Goal: Information Seeking & Learning: Check status

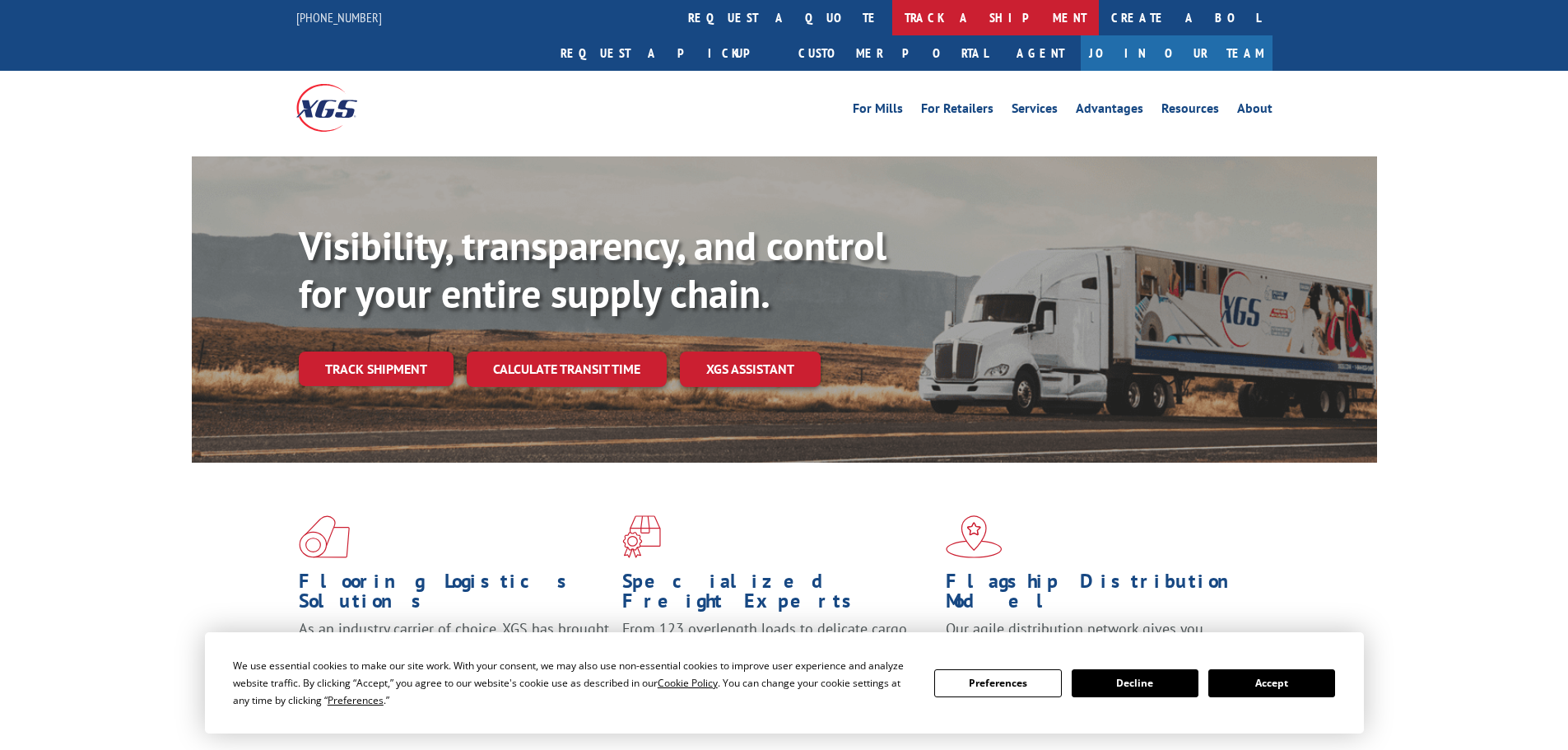
click at [893, 19] on link "track a shipment" at bounding box center [996, 17] width 207 height 35
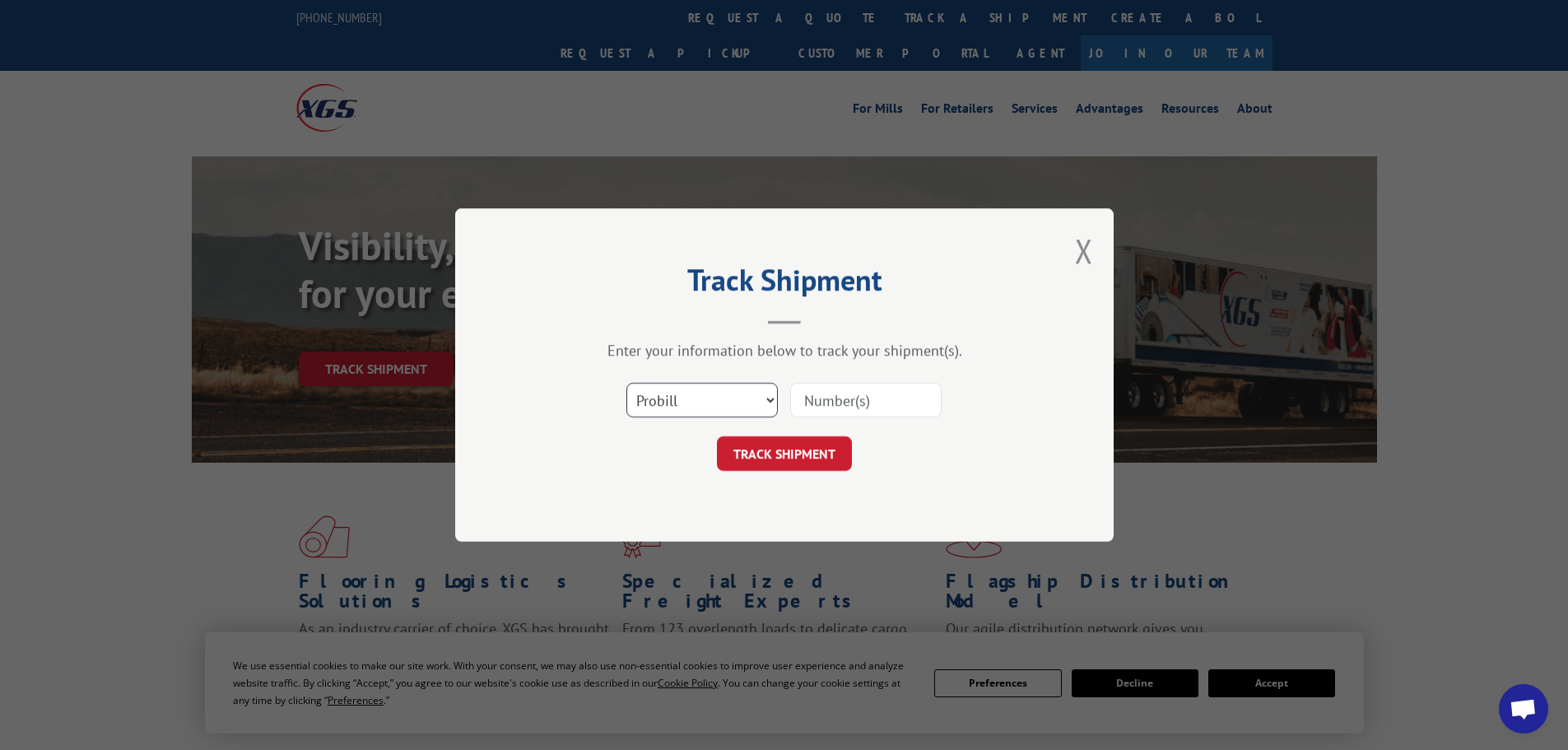
click at [724, 400] on select "Select category... Probill BOL PO" at bounding box center [701, 400] width 152 height 34
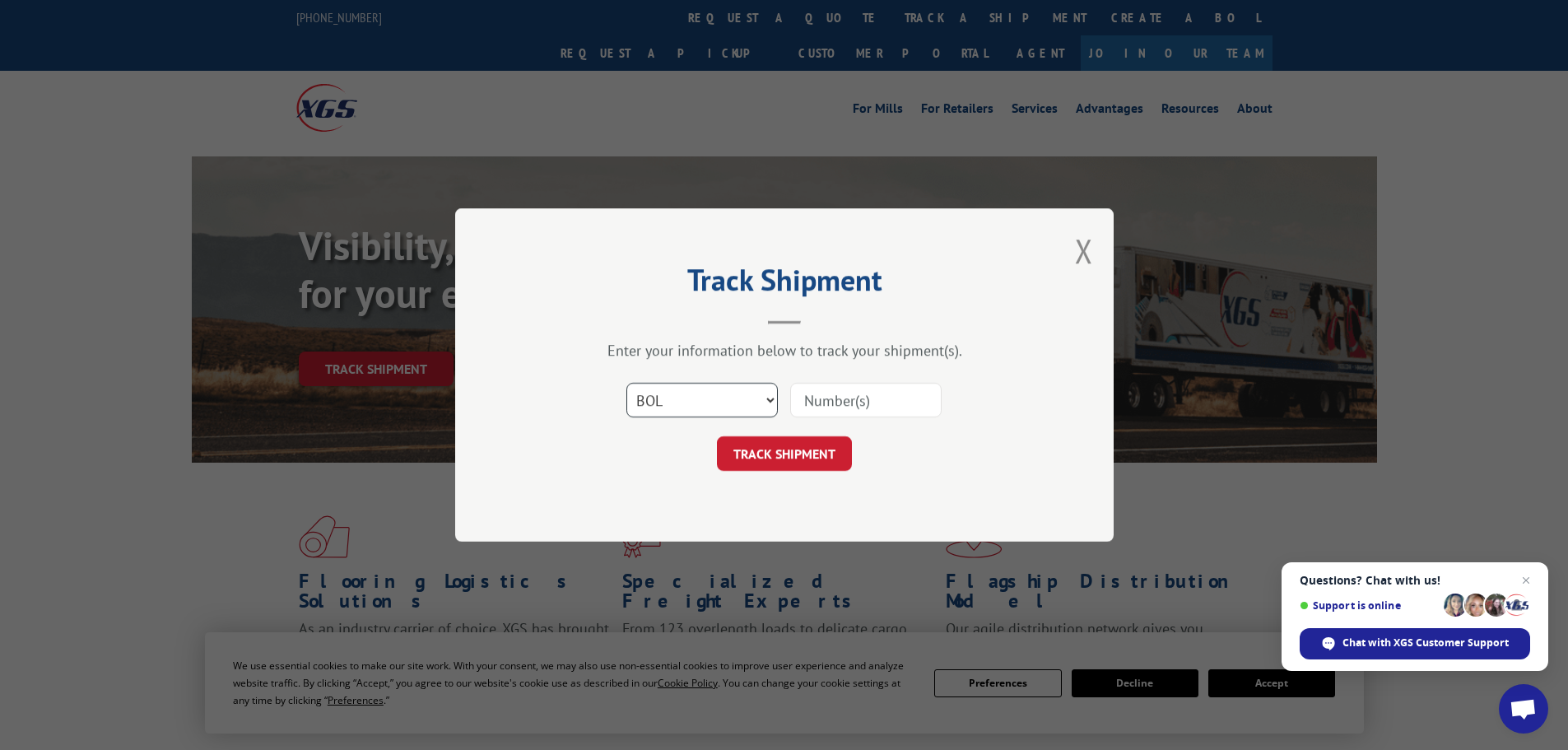
click at [626, 383] on select "Select category... Probill BOL PO" at bounding box center [701, 400] width 152 height 34
click at [704, 399] on select "Select category... Probill BOL PO" at bounding box center [701, 400] width 152 height 34
select select "probill"
click at [626, 383] on select "Select category... Probill BOL PO" at bounding box center [701, 400] width 152 height 34
click at [815, 401] on input at bounding box center [866, 400] width 152 height 34
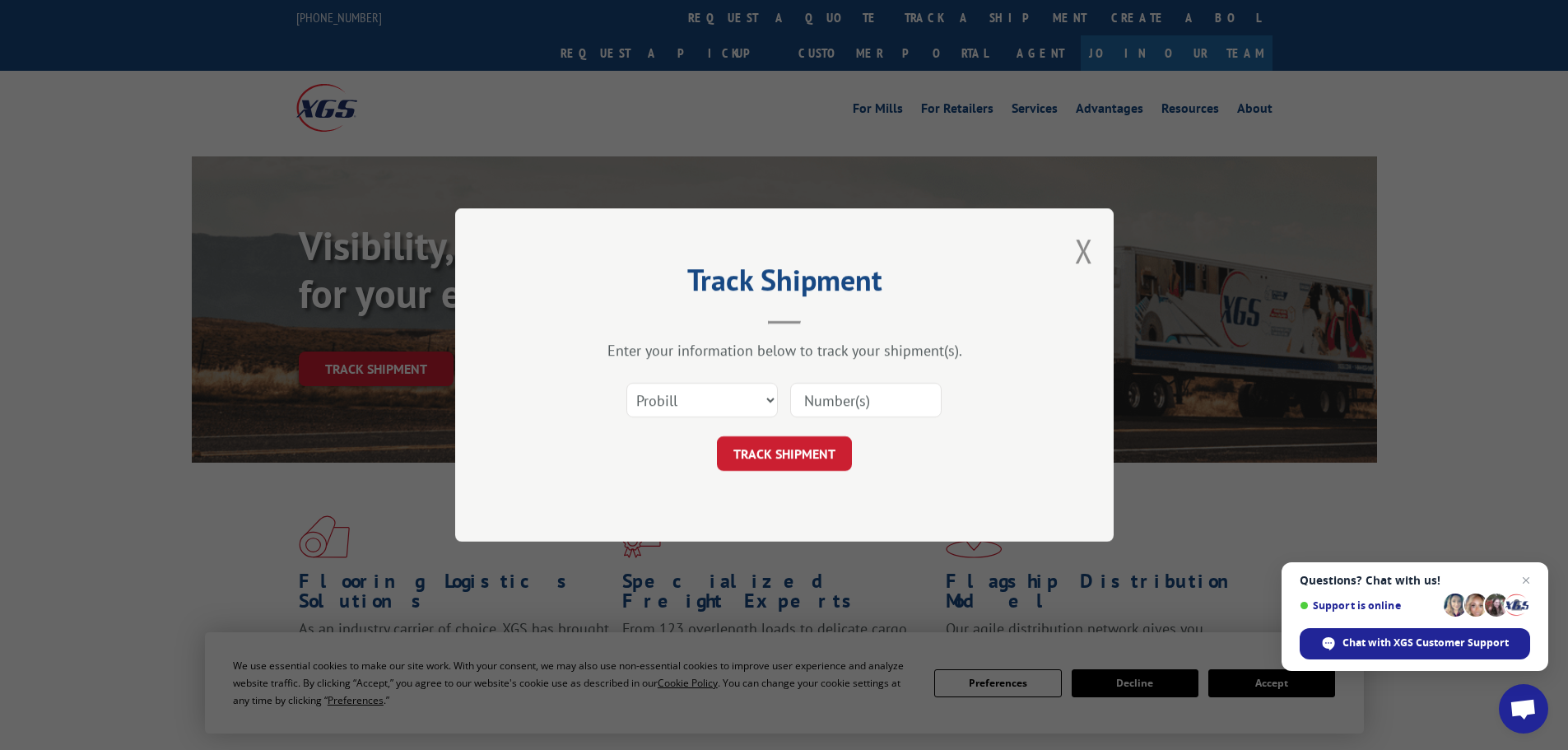
paste input "16571341"
type input "16571341"
click at [784, 454] on button "TRACK SHIPMENT" at bounding box center [784, 454] width 135 height 34
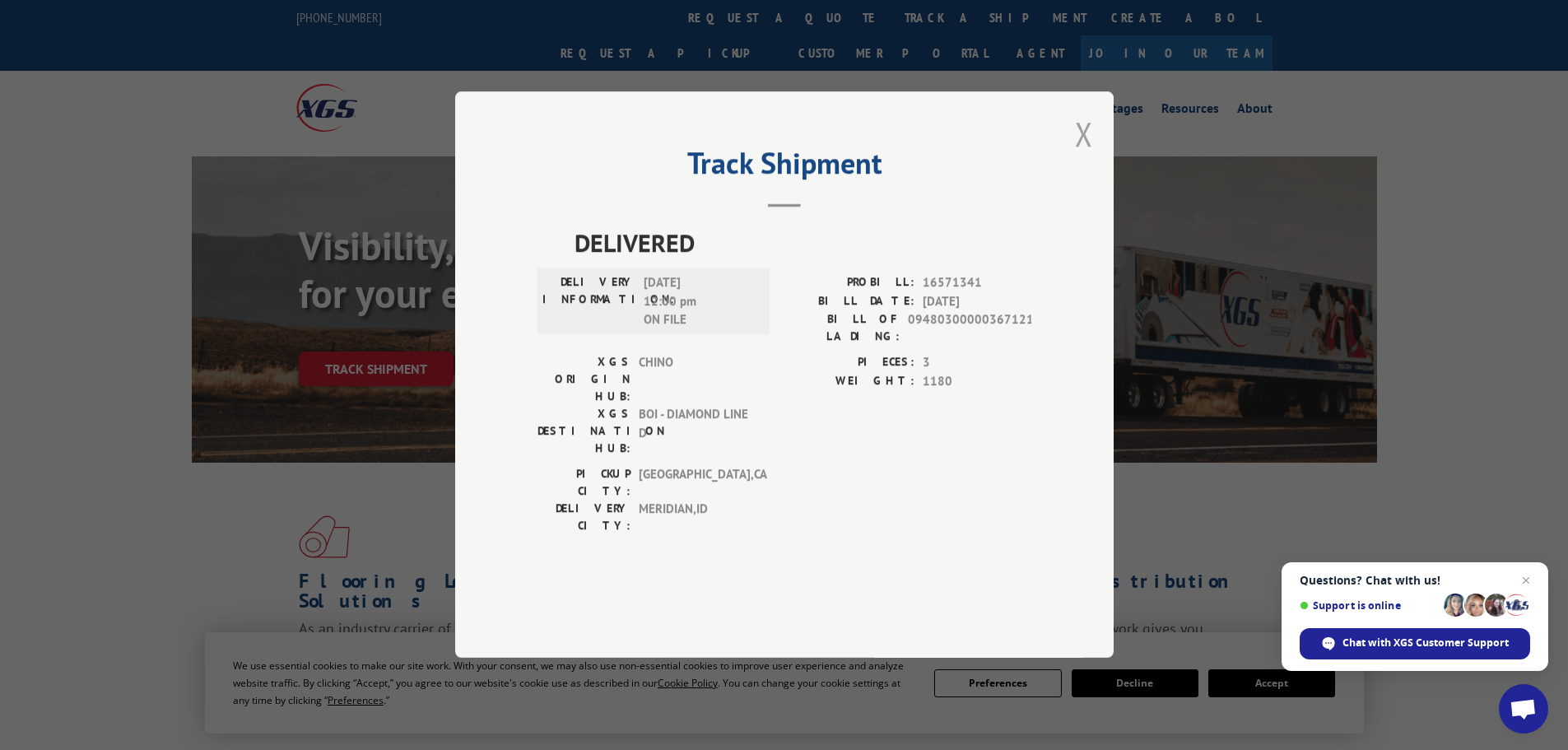
click at [1083, 155] on button "Close modal" at bounding box center [1084, 134] width 18 height 44
